Goal: Task Accomplishment & Management: Use online tool/utility

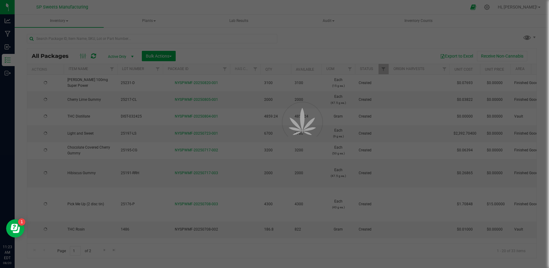
type input "[DATE]"
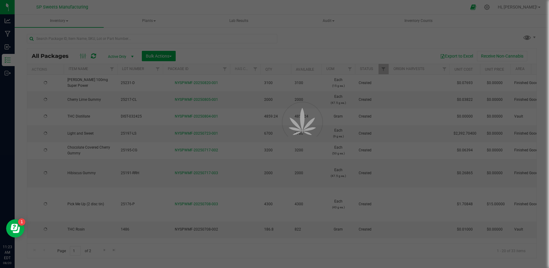
type input "[DATE]"
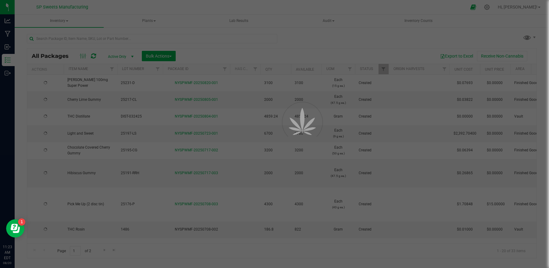
type input "[DATE]"
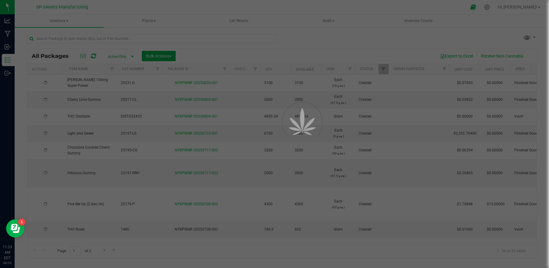
type input "[DATE]"
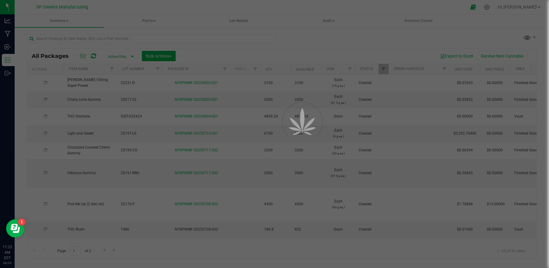
type input "[DATE]"
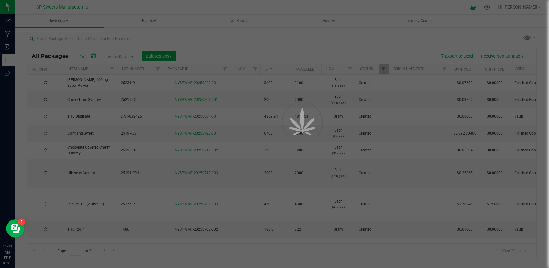
type input "[DATE]"
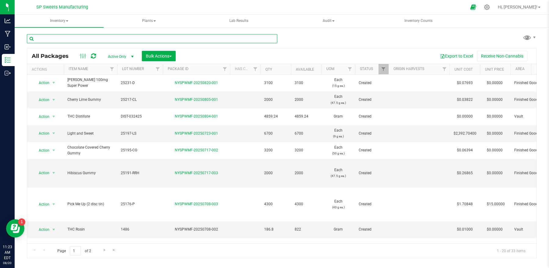
click at [98, 39] on input "text" at bounding box center [152, 38] width 250 height 9
type input "25195"
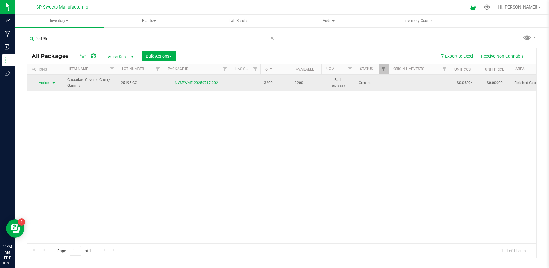
click at [53, 83] on span "select" at bounding box center [53, 83] width 5 height 5
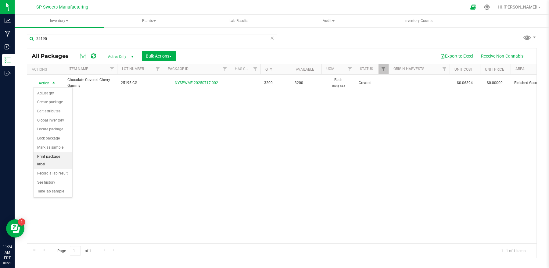
click at [61, 159] on li "Print package label" at bounding box center [53, 161] width 39 height 17
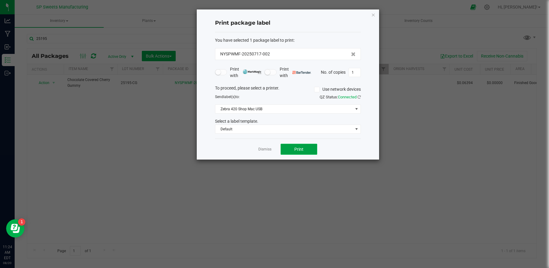
click at [297, 152] on span "Print" at bounding box center [298, 149] width 9 height 5
click at [354, 73] on input "1" at bounding box center [355, 72] width 12 height 9
type input "100"
click at [293, 152] on button "Print" at bounding box center [299, 149] width 37 height 11
